Goal: Communication & Community: Answer question/provide support

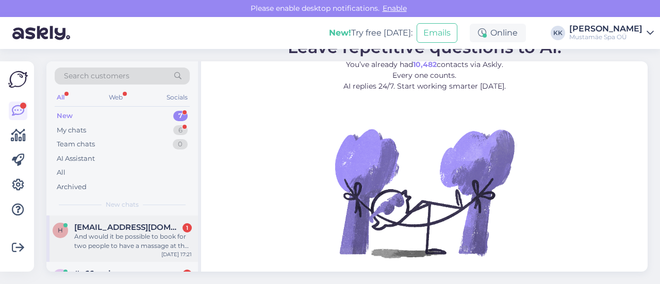
click at [152, 243] on div "And would it be possible to book for two people to have a massage at the same t…" at bounding box center [133, 241] width 118 height 19
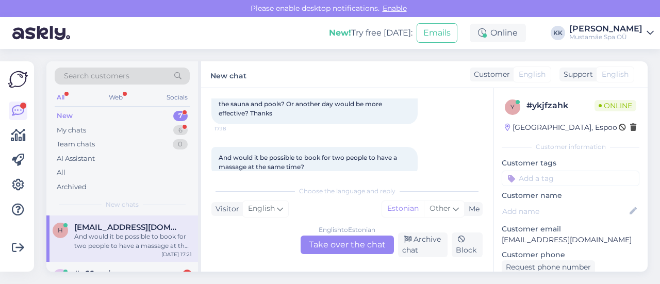
scroll to position [96, 0]
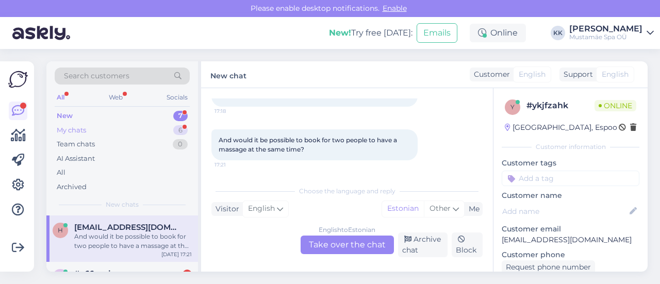
click at [162, 126] on div "My chats 6" at bounding box center [122, 130] width 135 height 14
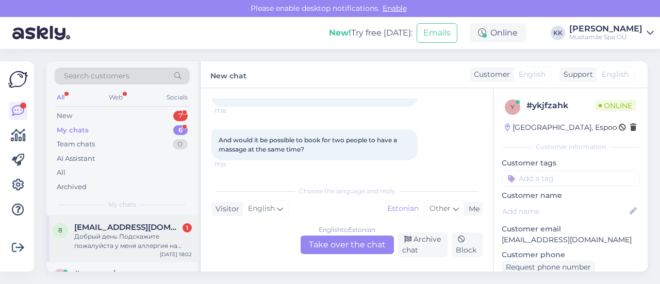
click at [129, 230] on span "[EMAIL_ADDRESS][DOMAIN_NAME]" at bounding box center [127, 227] width 107 height 9
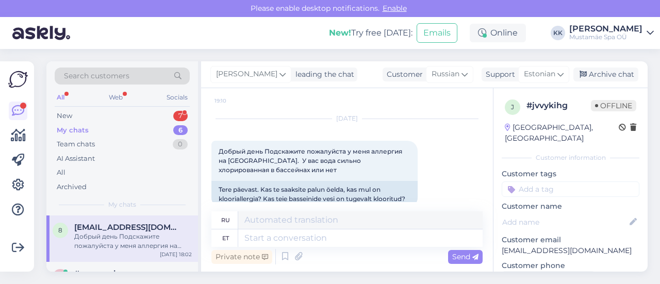
scroll to position [193, 0]
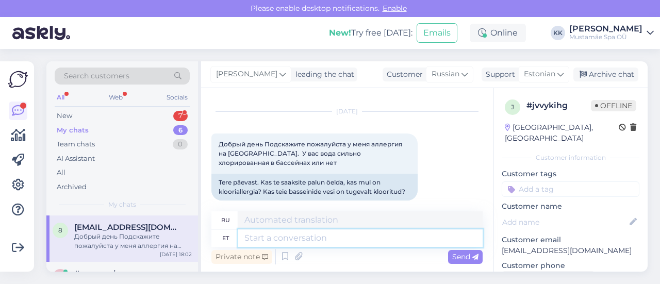
click at [381, 239] on textarea at bounding box center [360, 238] width 244 height 18
type textarea "Tere,"
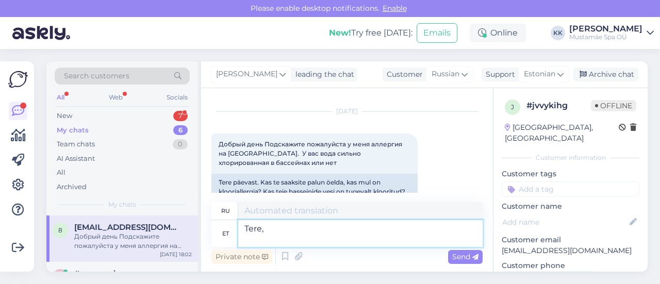
type textarea "Привет,"
type textarea "Tere, Meie"
type textarea "Привет, нас"
type textarea "Tere, [PERSON_NAME]"
type textarea "Здравствуйте, Наши бассейны"
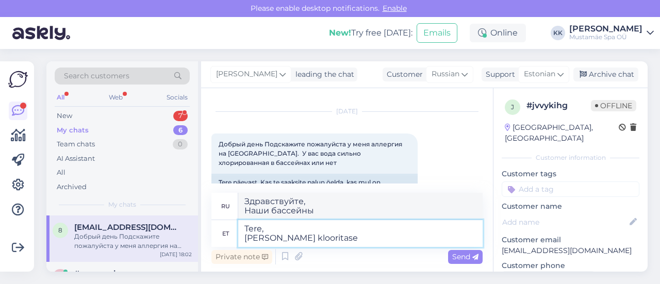
type textarea "Tere, [PERSON_NAME] klooritase"
type textarea "Здравствуйте, Уровень хлора в наших бассейнах"
type textarea "Tere, [PERSON_NAME] klooritase sõltub"
type textarea "Здравствуйте, Уровень хлора в наших бассейнах зависит от"
type textarea "Tere, [PERSON_NAME] klooritase sõltub paljuski"
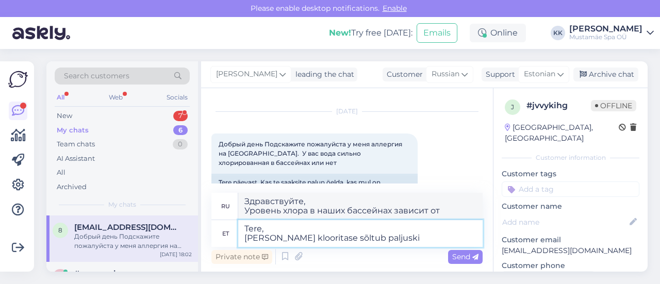
type textarea "Здравствуйте, Уровень хлора в наших бассейнах во многом зависит от"
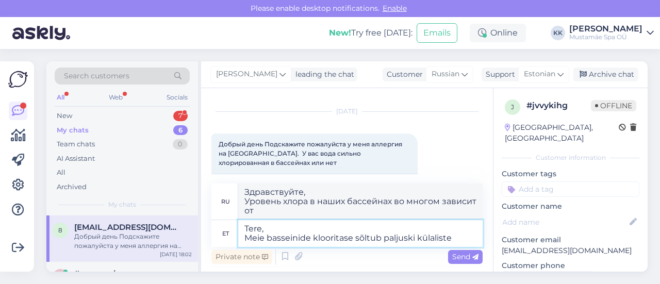
type textarea "Tere, Meie basseinide klooritase sõltub paljuski külaliste h"
type textarea "Здравствуйте, Уровень хлора в наших бассейнах во многом зависит от гостей."
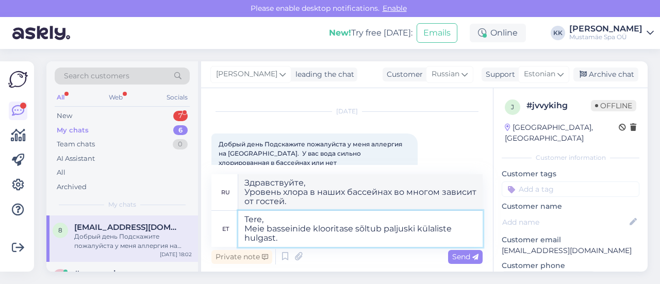
type textarea "Tere, Meie basseinide klooritase sõltub paljuski külaliste hulgast."
type textarea "Здравствуйте, Уровень хлора в наших бассейнах во многом зависит от количества г…"
type textarea "Tere, Meie basseinide klooritase sõltub paljuski külaliste hulgast. Meil o"
type textarea "Здравствуйте Уровень хлора в наших бассейнах во многом зависит от количества го…"
type textarea "Tere, Meie basseinide klooritase sõltub paljuski külaliste hulgast. Meil on s"
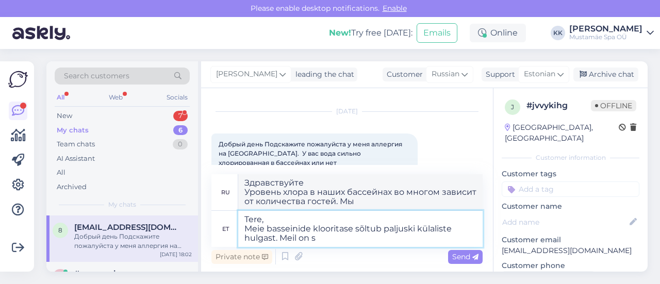
type textarea "Здравствуйте Уровень хлора в наших бассейнах сильно зависит от количества посет…"
type textarea "Tere, Meie basseinide klooritase sõltub paljuski külaliste hulgast. Meil on see"
type textarea "Здравствуйте Уровень хлора в наших бассейнах сильно зависит от количества посет…"
type textarea "Tere, Meie basseinide klooritase sõltub paljuski külaliste hulgast. Meil on see…"
type textarea "Здравствуйте Уровень хлора в наших бассейнах сильно зависит от количества посет…"
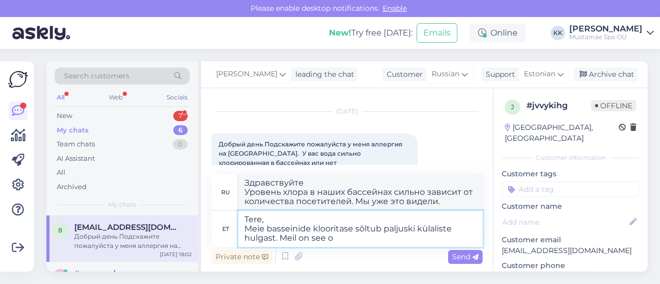
type textarea "Tere, Meie basseinide klooritase sõltub paljuski külaliste hulgast. Meil on see"
type textarea "Здравствуйте Уровень хлора в наших бассейнах сильно зависит от количества посет…"
type textarea "Tere, Meie basseinide klooritase sõltub paljuski külaliste hulgast. Meil on see…"
type textarea "Здравствуйте, Уровень хлора в наших бассейнах сильно зависит от количества посе…"
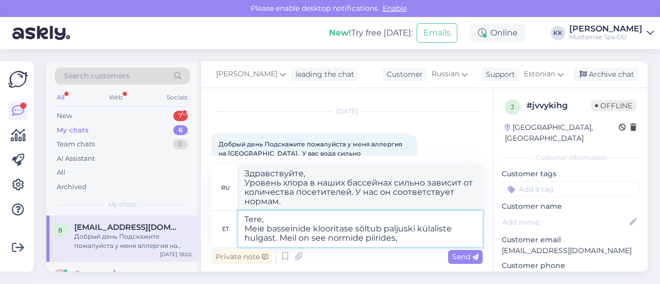
type textarea "Tere, Meie basseinide klooritase sõltub paljuski külaliste hulgast. Meil on see…"
type textarea "Здравствуйте Уровень хлора в наших бассейнах сильно зависит от количества посет…"
type textarea "Tere, Meie basseinide klooritase sõltub paljuski külaliste hulgast. Meil on see…"
type textarea "Здравствуйте Уровень хлора в наших бассейнах сильно зависит от количества посет…"
type textarea "Tere, Meie basseinide klooritase sõltub paljuski külaliste hulgast. Meil on see…"
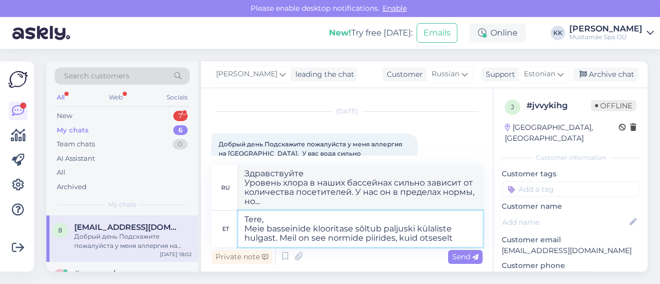
type textarea "Здравствуйте Уровень хлора в наших бассейнах сильно зависит от количества посет…"
type textarea "Tere, Meie basseinide klooritase sõltub paljuski külaliste hulgast. Meil on see…"
type textarea "Здравствуйте Уровень хлора в наших бассейнах сильно зависит от количества посет…"
type textarea "Tere, Meie basseinide klooritase sõltub paljuski külaliste hulgast. Meil on see…"
type textarea "Здравствуйте Уровень хлора в наших бассейнах сильно зависит от количества посет…"
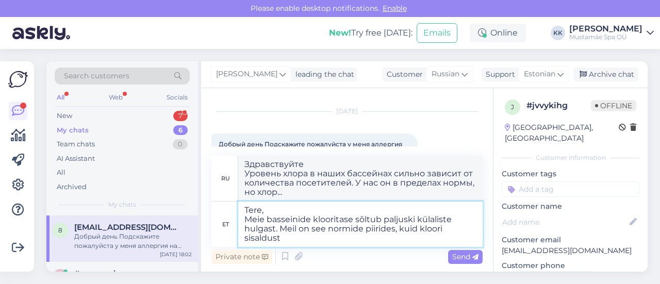
type textarea "Tere, Meie basseinide klooritase sõltub paljuski külaliste hulgast. Meil on see…"
type textarea "Здравствуйте Уровень хлора в наших бассейнах сильно зависит от количества посет…"
type textarea "Tere, Meie basseinide klooritase sõltub paljuski külaliste hulgast. Meil on see…"
type textarea "Здравствуйте Уровень хлора в наших бассейнах сильно зависит от количества посет…"
type textarea "Tere, Meie basseinide klooritase sõltub paljuski külaliste hulgast. Meil on see…"
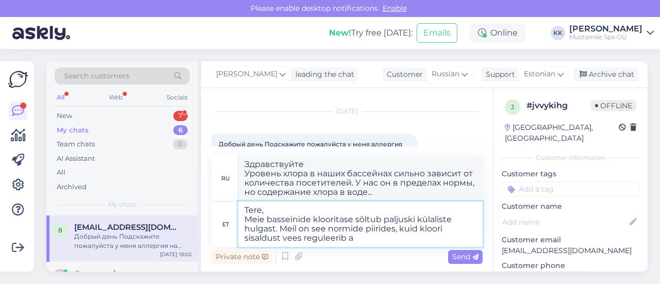
type textarea "Здравствуйте Уровень хлора в наших бассейнах сильно зависит от количества посет…"
type textarea "Tere, Meie basseinide klooritase sõltub paljuski külaliste hulgast. Meil on see…"
type textarea "Здравствуйте Уровень хлора в наших бассейнах сильно зависит от количества посет…"
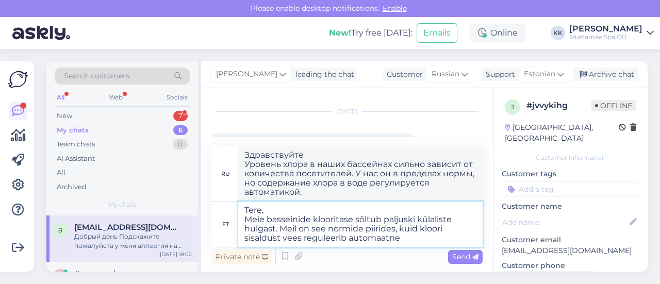
type textarea "Tere, Meie basseinide klooritase sõltub paljuski külaliste hulgast. Meil on see…"
type textarea "Здравствуйте, Уровень хлора в наших бассейнах сильно зависит от количества посе…"
type textarea "Tere, Meie basseinide klooritase sõltub paljuski külaliste hulgast. Meil on see…"
type textarea "Здравствуйте Уровень хлора в наших бассейнах сильно зависит от количества посет…"
type textarea "Tere, Meie basseinide klooritase sõltub paljuski külaliste hulgast. Meil on see…"
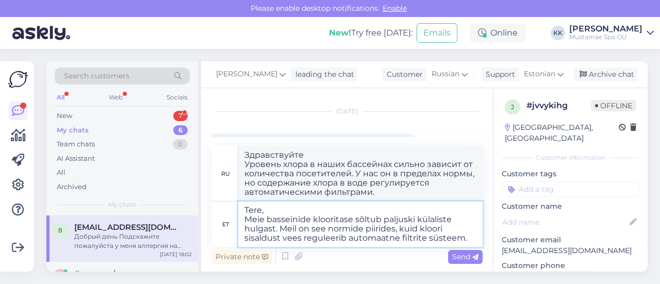
type textarea "Здравствуйте, Уровень хлора в наших бассейнах во многом зависит от количества п…"
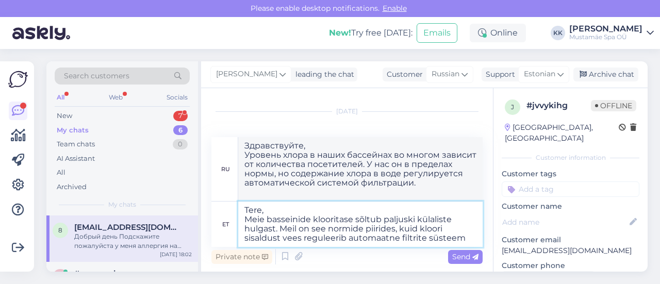
type textarea "Tere, Meie basseinide klooritase sõltub paljuski külaliste hulgast. Meil on see…"
type textarea "Здравствуйте Уровень хлора в наших бассейнах сильно зависит от количества посет…"
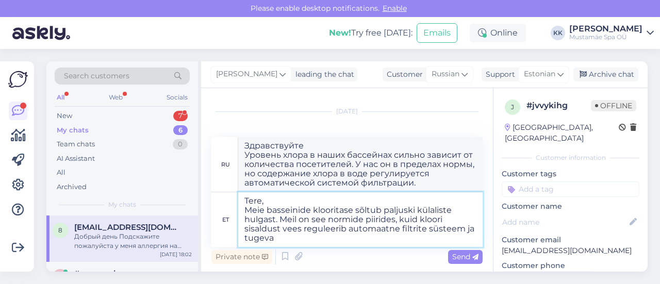
type textarea "Tere, Meie basseinide klooritase sõltub paljuski külaliste hulgast. Meil on see…"
type textarea "Здравствуйте Уровень хлора в наших бассейнах сильно зависит от количества посет…"
type textarea "Tere, Meie basseinide klooritase sõltub paljuski külaliste hulgast. Meil on see…"
type textarea "Здравствуйте Уровень хлора в наших бассейнах сильно зависит от количества посет…"
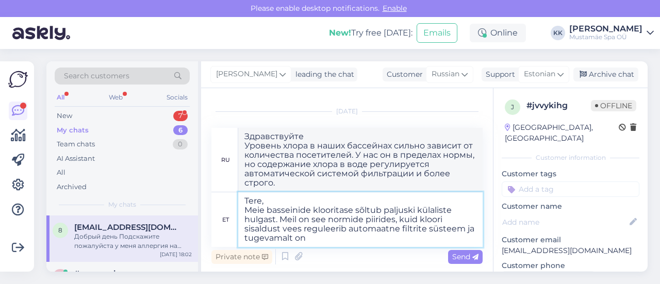
type textarea "Tere, Meie basseinide klooritase sõltub paljuski külaliste hulgast. Meil on see…"
type textarea "Здравствуйте Уровень хлора в наших бассейнах сильно зависит от количества посет…"
type textarea "Tere, Meie basseinide klooritase sõltub paljuski külaliste hulgast. Meil on see…"
type textarea "Здравствуйте Уровень хлора в наших бассейнах сильно зависит от количества посет…"
type textarea "Tere, Meie basseinide klooritase sõltub paljuski külaliste hulgast. Meil on see…"
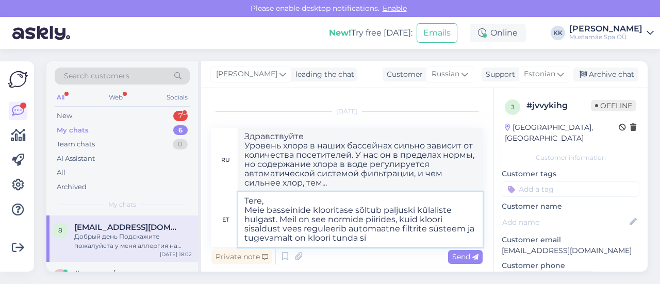
type textarea "Здравствуйте, Уровень хлора в наших бассейнах сильно зависит от количества посе…"
type textarea "Tere, Meie basseinide klooritase sõltub paljuski külaliste hulgast. Meil on see…"
type textarea "Здравствуйте Уровень хлора в наших бассейнах сильно зависит от количества посет…"
type textarea "Tere, Meie basseinide klooritase sõltub paljuski külaliste hulgast. Meil on see…"
type textarea "Здравствуйте Уровень хлора в наших бассейнах сильно зависит от количества посет…"
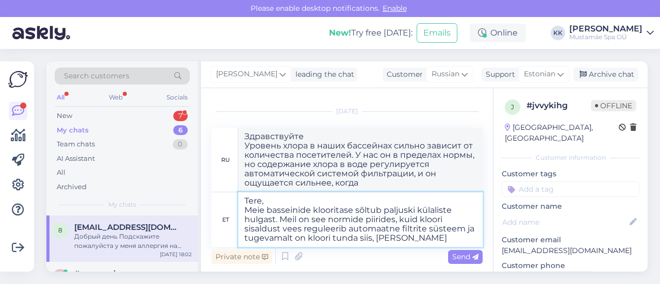
type textarea "Tere, Meie basseinide klooritase sõltub paljuski külaliste hulgast. Meil on see…"
type textarea "Здравствуйте Уровень хлора в наших бассейнах сильно зависит от количества посет…"
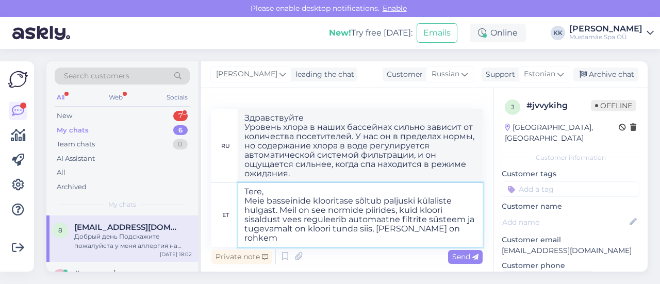
type textarea "Tere, Meie basseinide klooritase sõltub paljuski külaliste hulgast. Meil on see…"
type textarea "Здравствуйте Уровень хлора в наших бассейнах сильно зависит от количества посет…"
type textarea "Tere, Meie basseinide klooritase sõltub paljuski külaliste hulgast. Meil on see…"
type textarea "Здравствуйте Уровень хлора в наших бассейнах сильно зависит от количества посет…"
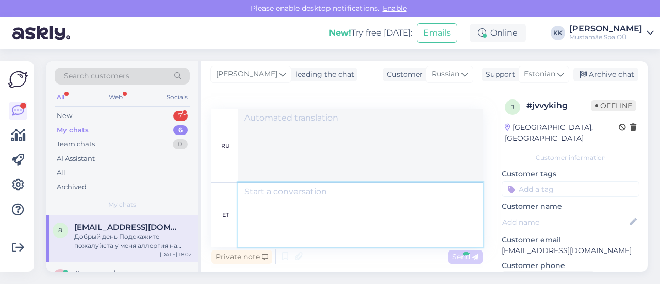
scroll to position [338, 0]
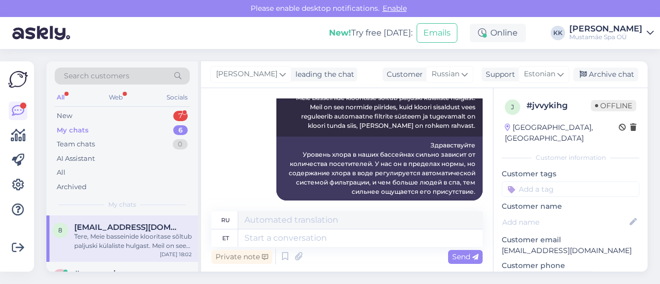
click at [106, 246] on div "Tere, Meie basseinide klooritase sõltub paljuski külaliste hulgast. Meil on see…" at bounding box center [133, 241] width 118 height 19
click at [331, 239] on textarea at bounding box center [360, 238] width 244 height 18
click at [648, 33] on icon at bounding box center [649, 33] width 7 height 8
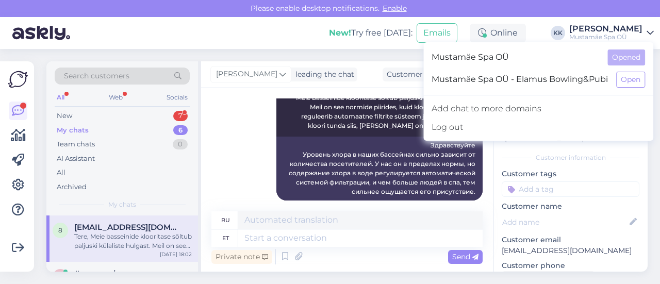
click at [648, 33] on icon at bounding box center [649, 33] width 7 height 8
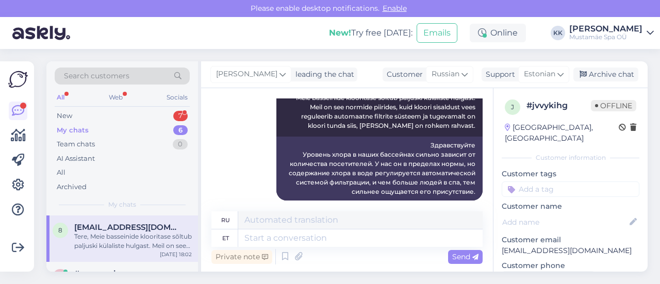
click at [123, 246] on div "Tere, Meie basseinide klooritase sõltub paljuski külaliste hulgast. Meil on see…" at bounding box center [133, 241] width 118 height 19
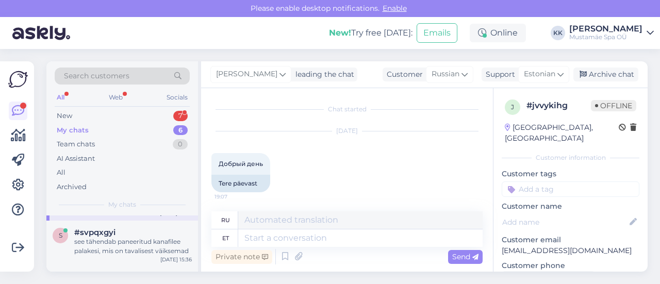
scroll to position [62, 0]
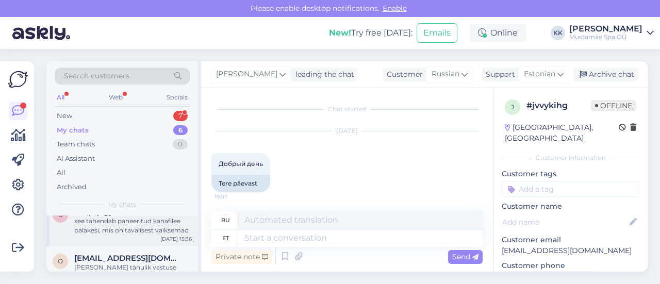
click at [131, 229] on div "see tähendab paneeritud kanafilee palakesi, mis on tavalisest väiksemad" at bounding box center [133, 226] width 118 height 19
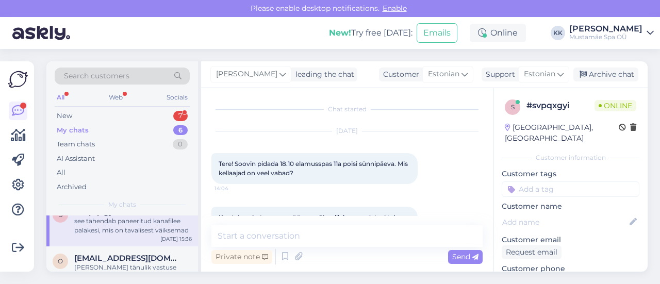
scroll to position [203, 0]
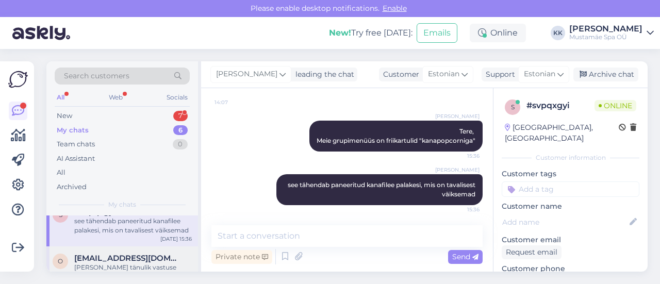
click at [144, 262] on span "[EMAIL_ADDRESS][DOMAIN_NAME]" at bounding box center [127, 258] width 107 height 9
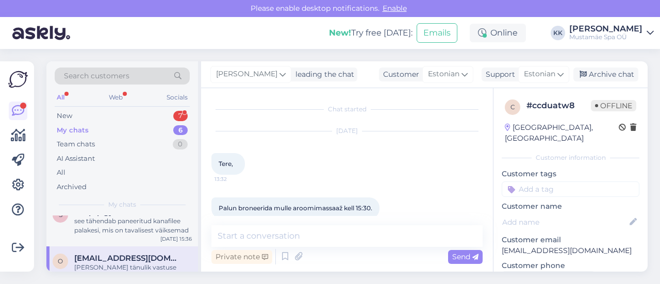
scroll to position [1190, 0]
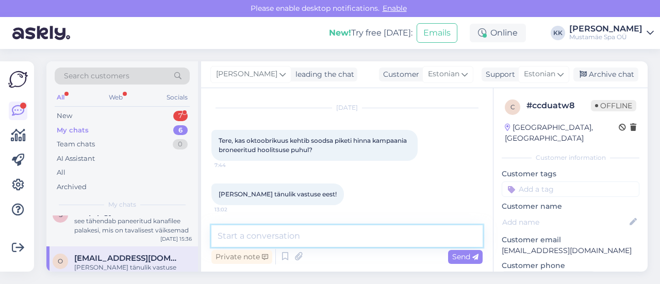
click at [300, 230] on textarea at bounding box center [346, 236] width 271 height 22
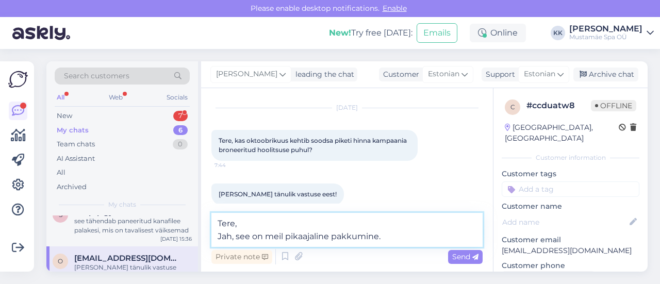
click at [287, 236] on textarea "Tere, Jah, see on meil pikaajaline pakkumine." at bounding box center [346, 230] width 271 height 34
type textarea "Tere, Jah, see on meil olnud juba pikaajaline pakkumine."
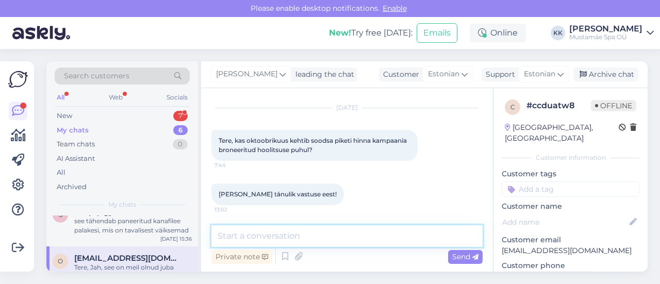
scroll to position [1244, 0]
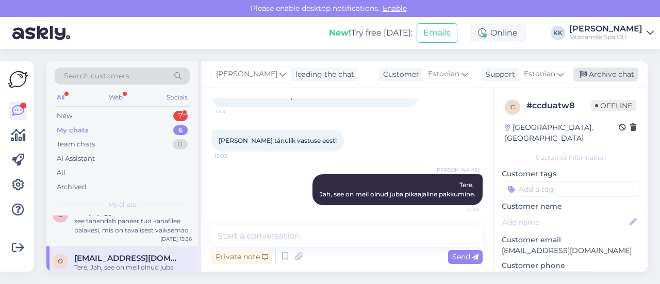
click at [604, 71] on div "Archive chat" at bounding box center [605, 75] width 65 height 14
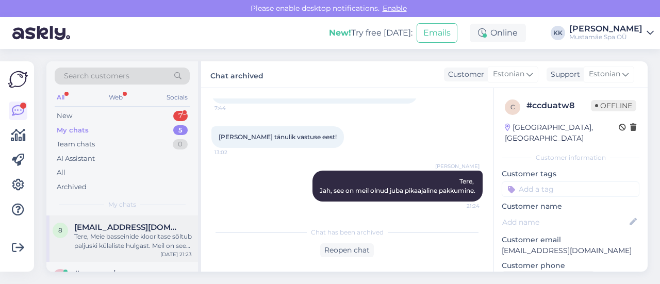
click at [129, 242] on div "Tere, Meie basseinide klooritase sõltub paljuski külaliste hulgast. Meil on see…" at bounding box center [133, 241] width 118 height 19
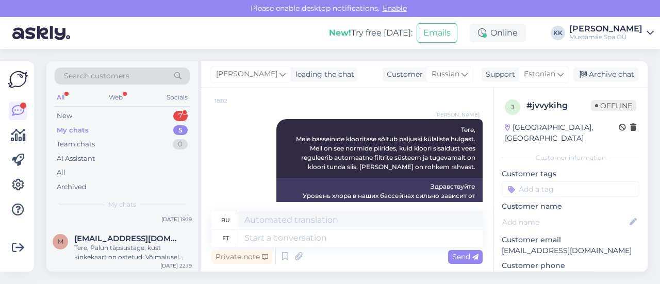
scroll to position [156, 0]
